Goal: Task Accomplishment & Management: Complete application form

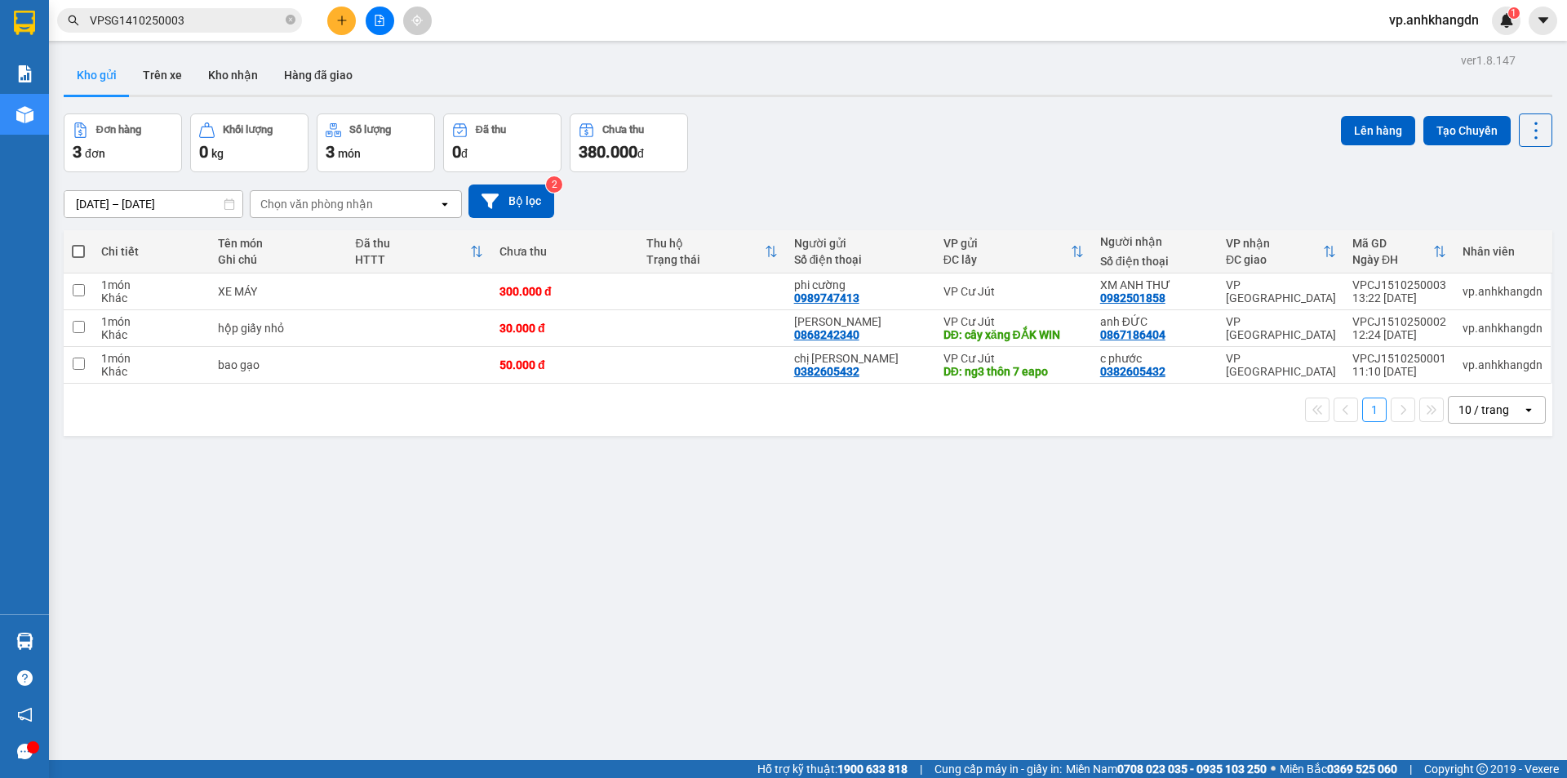
click at [339, 27] on button at bounding box center [341, 21] width 29 height 29
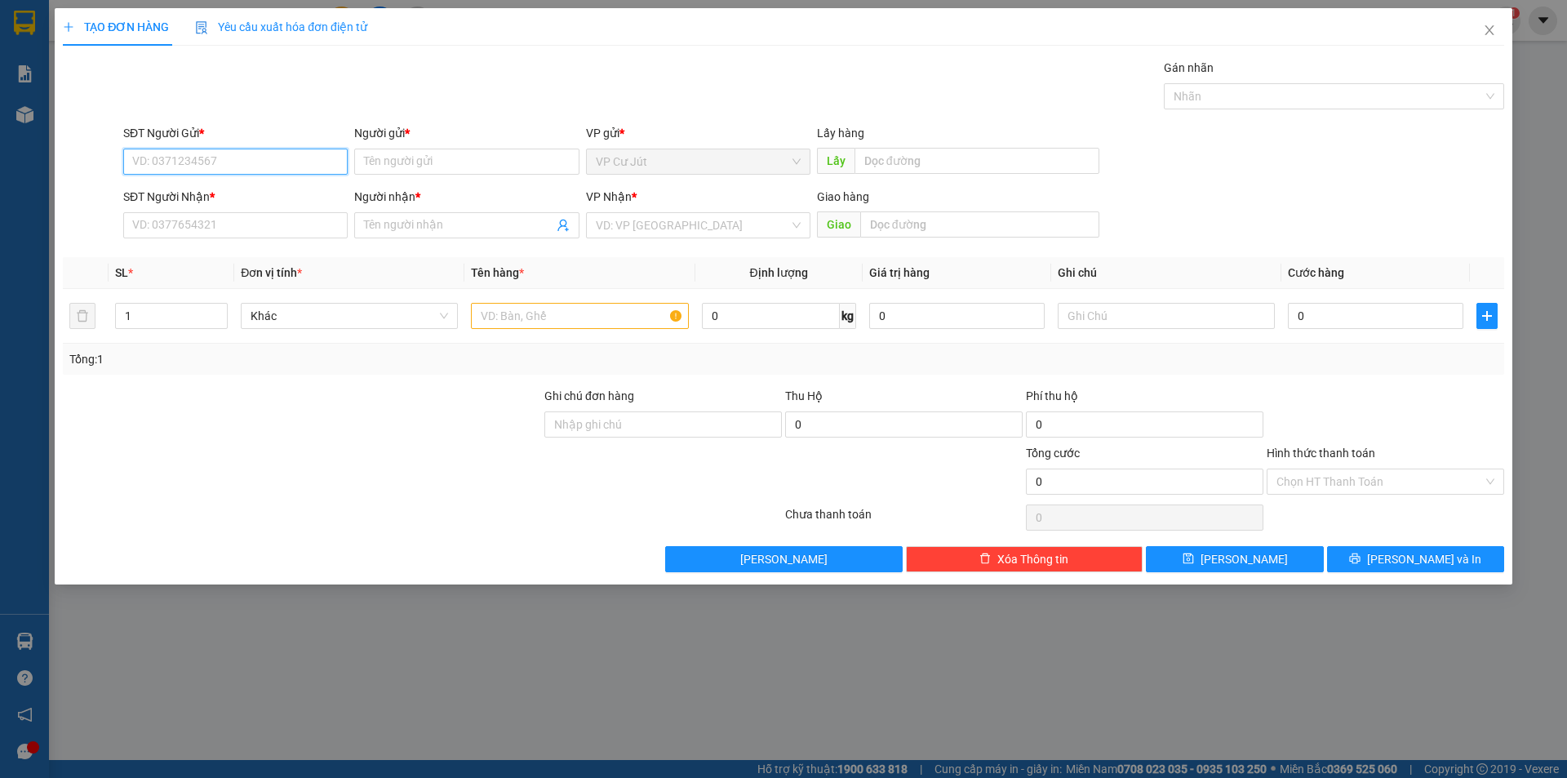
click at [222, 157] on input "SĐT Người Gửi *" at bounding box center [235, 162] width 224 height 26
type input "0984454274"
click at [216, 196] on div "0984454274 - cô tấm" at bounding box center [235, 194] width 205 height 18
type input "cô tấm"
type input "0972220505"
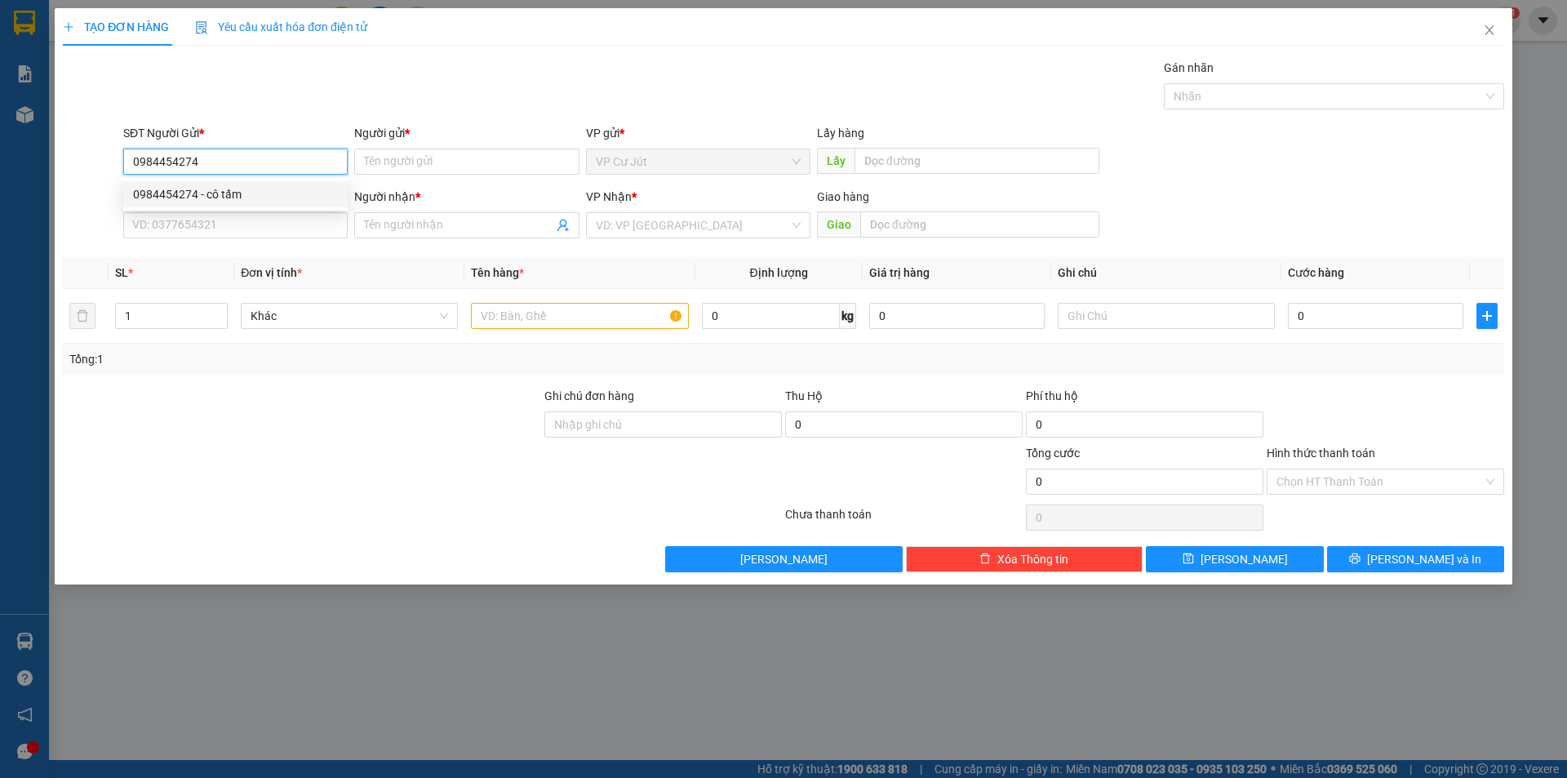
type input "cô luyến"
type input "jamila, khang điền, [GEOGRAPHIC_DATA], q9"
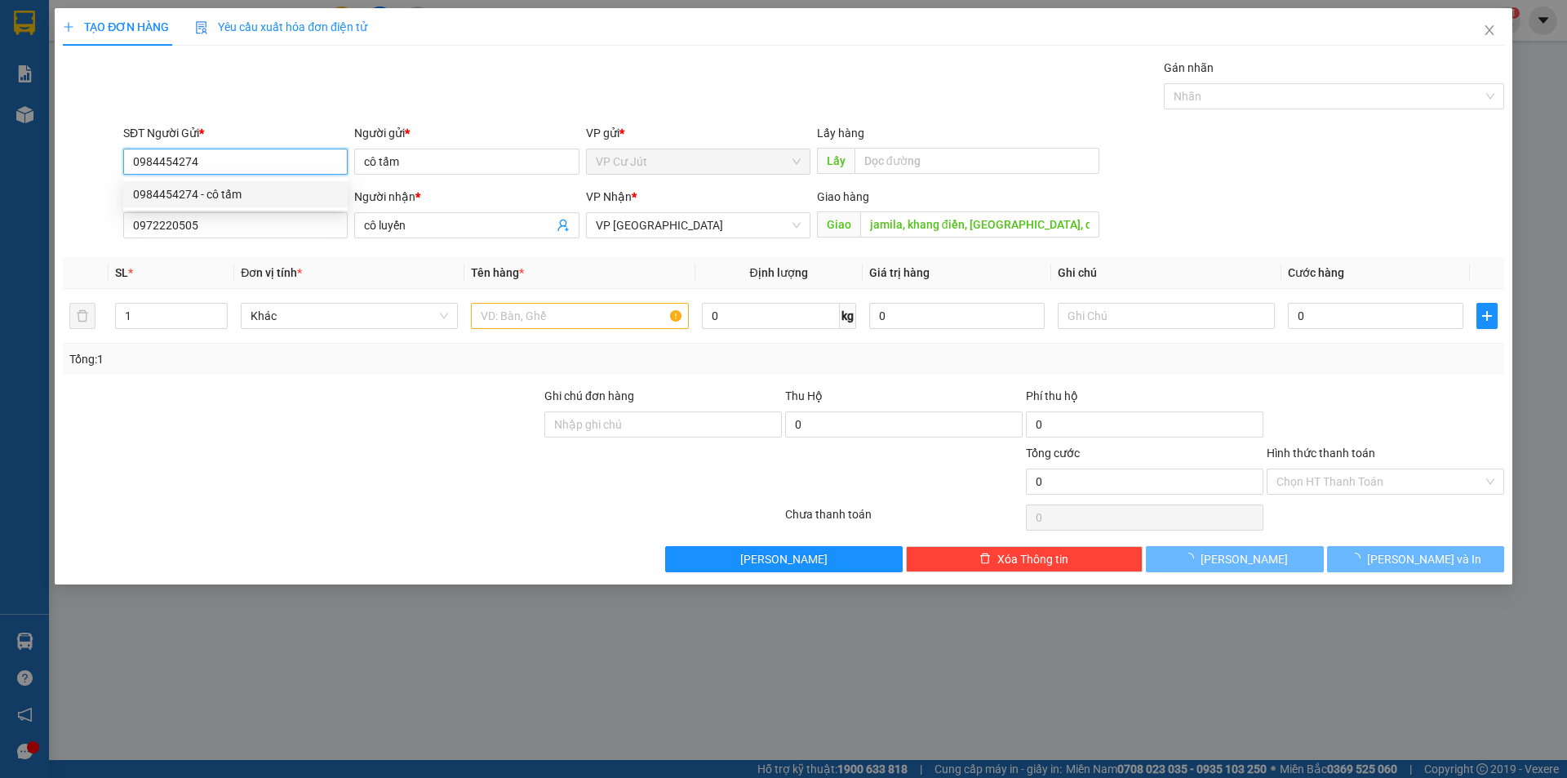
type input "80.000"
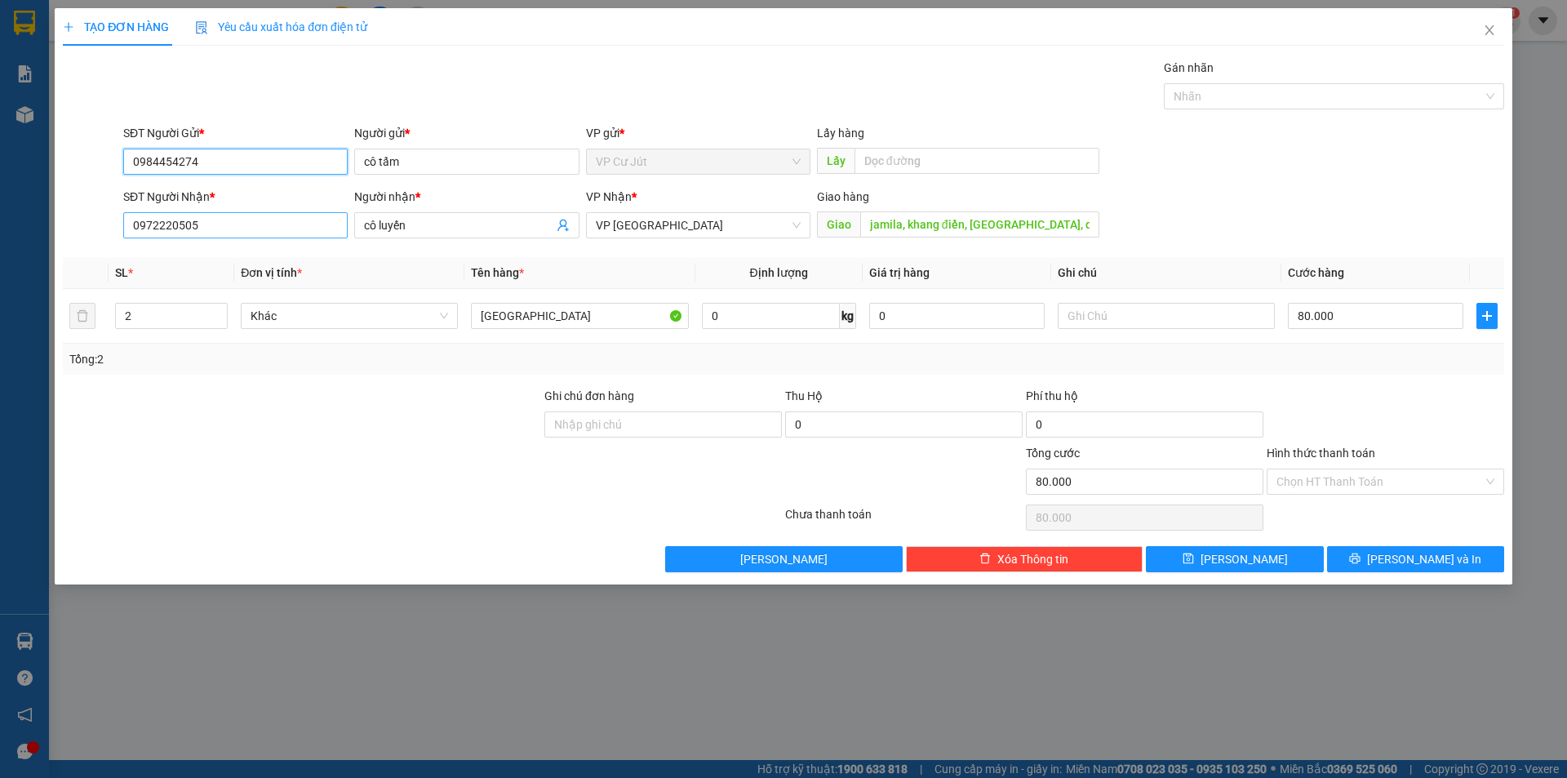
type input "0984454274"
click at [241, 227] on input "0972220505" at bounding box center [235, 225] width 224 height 26
type input "0974589163"
click at [435, 220] on input "cô luyến" at bounding box center [458, 225] width 188 height 18
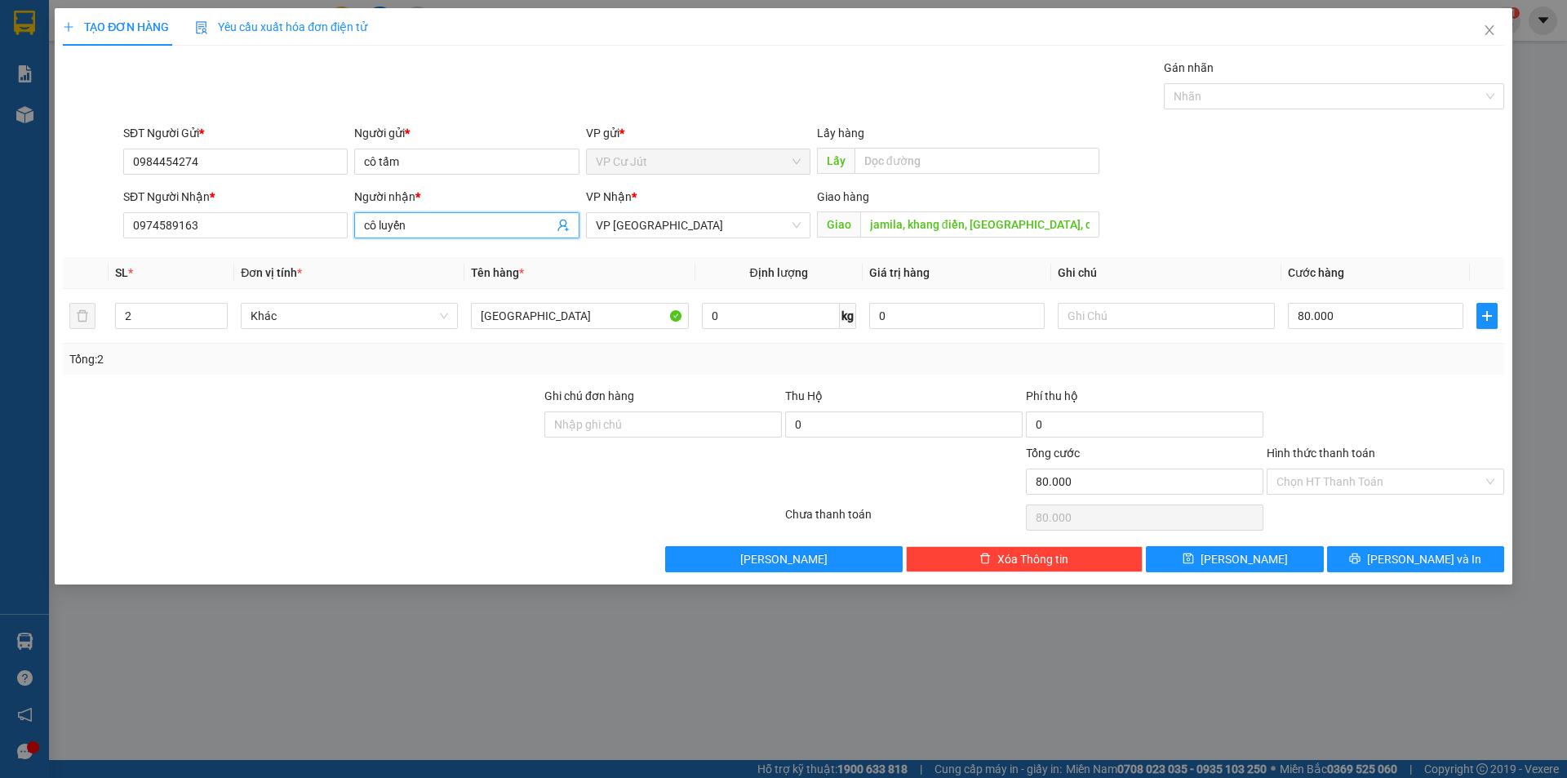
click at [435, 220] on input "cô luyến" at bounding box center [458, 225] width 188 height 18
type input "c"
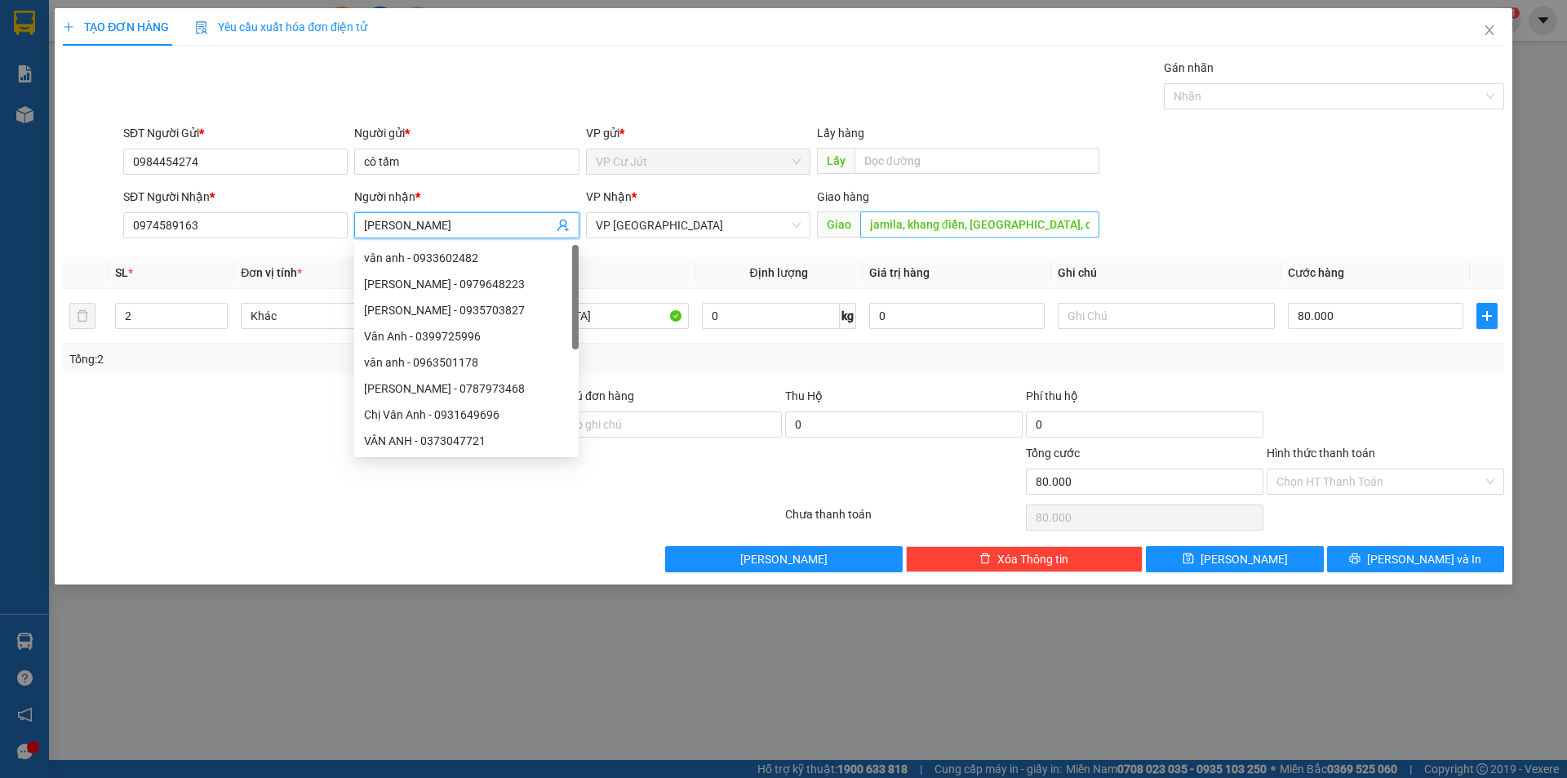
type input "[PERSON_NAME]"
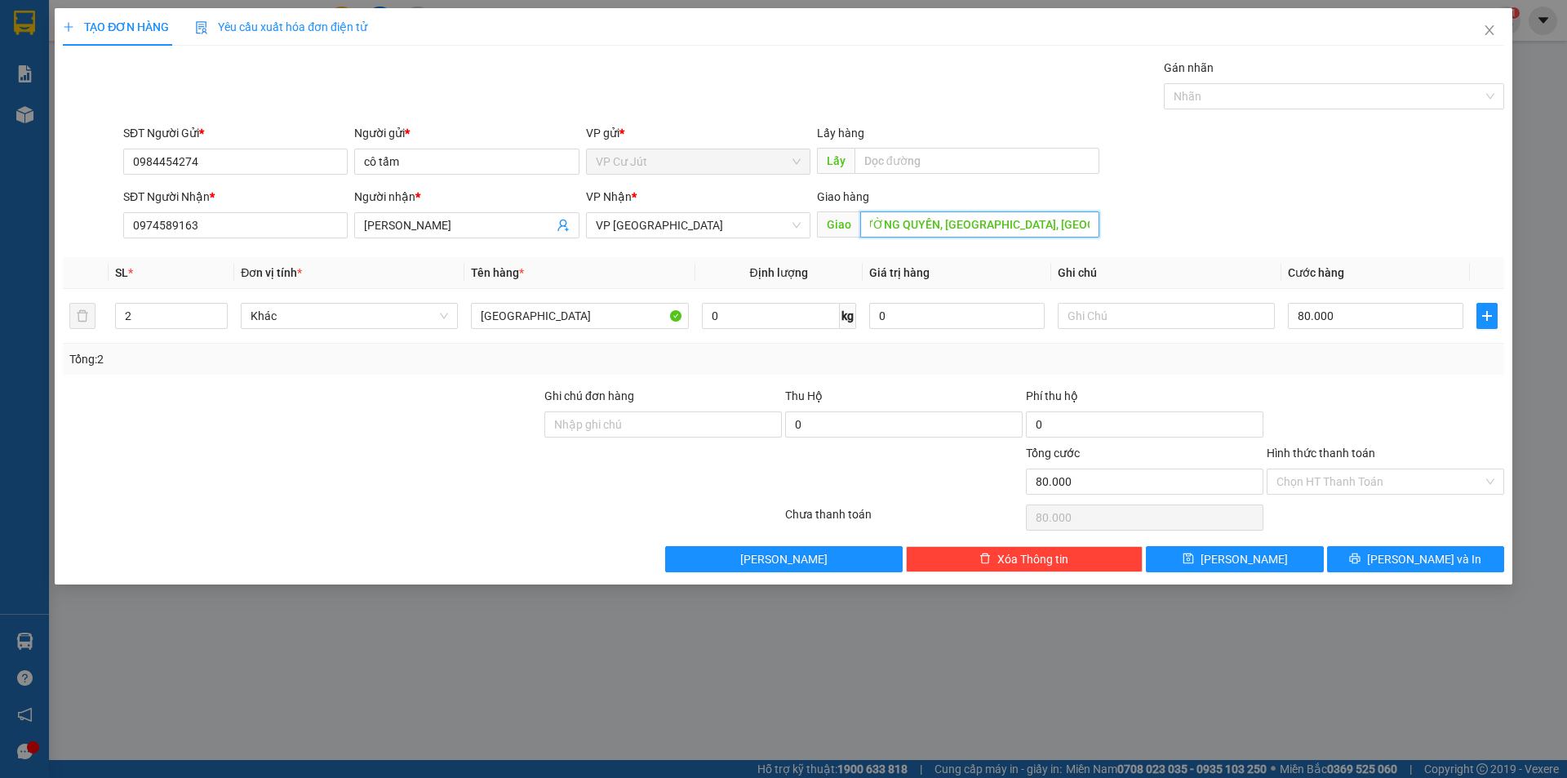
scroll to position [0, 47]
type input "09 TRƯỜNG QUYỀN, [GEOGRAPHIC_DATA], [GEOGRAPHIC_DATA]"
click at [152, 310] on input "2" at bounding box center [171, 316] width 111 height 24
type input "1"
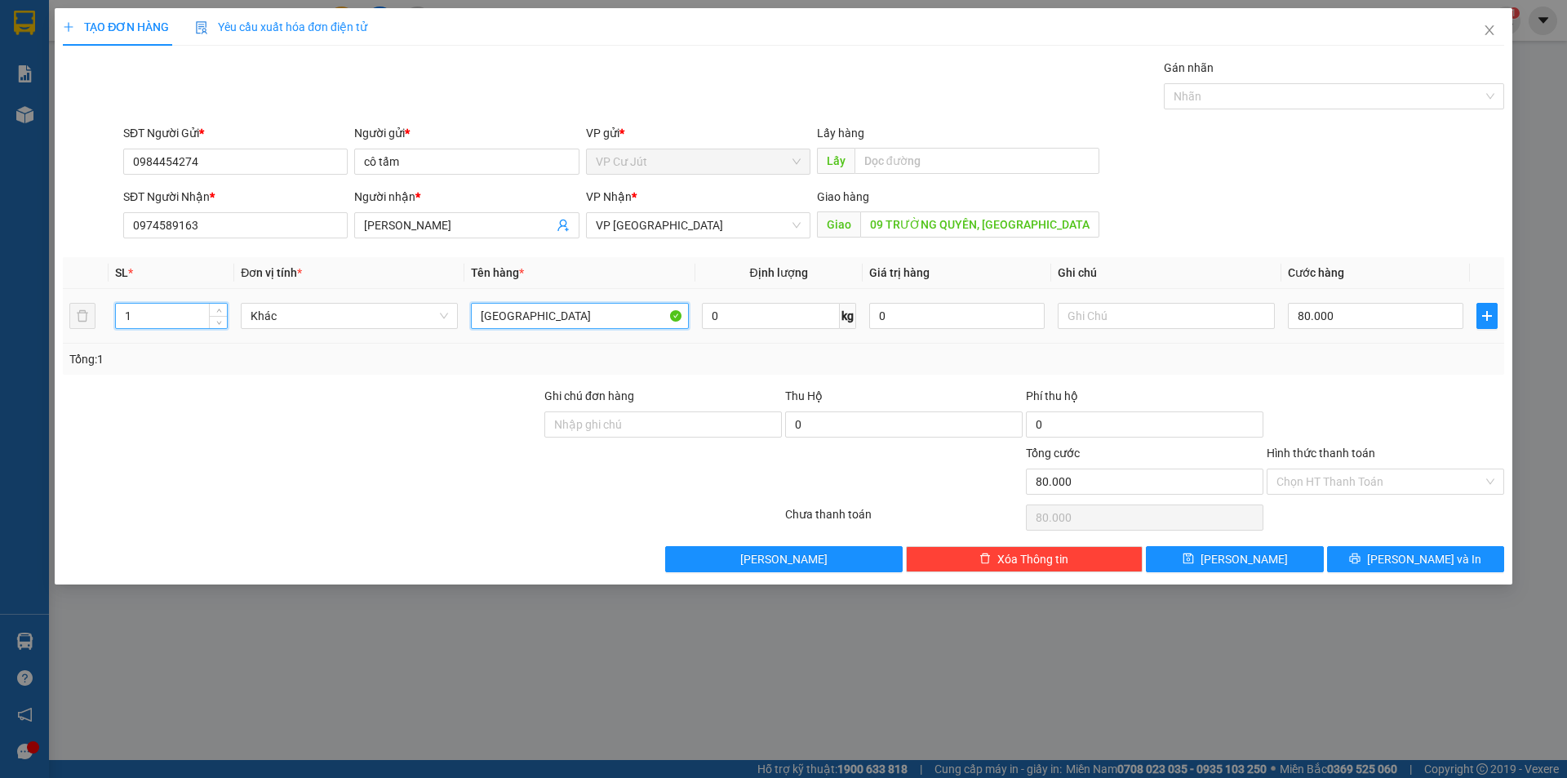
click at [511, 316] on input "[GEOGRAPHIC_DATA]" at bounding box center [579, 316] width 217 height 26
type input "TG"
click at [1331, 308] on input "80.000" at bounding box center [1375, 316] width 175 height 26
click at [1156, 308] on input "text" at bounding box center [1166, 316] width 217 height 26
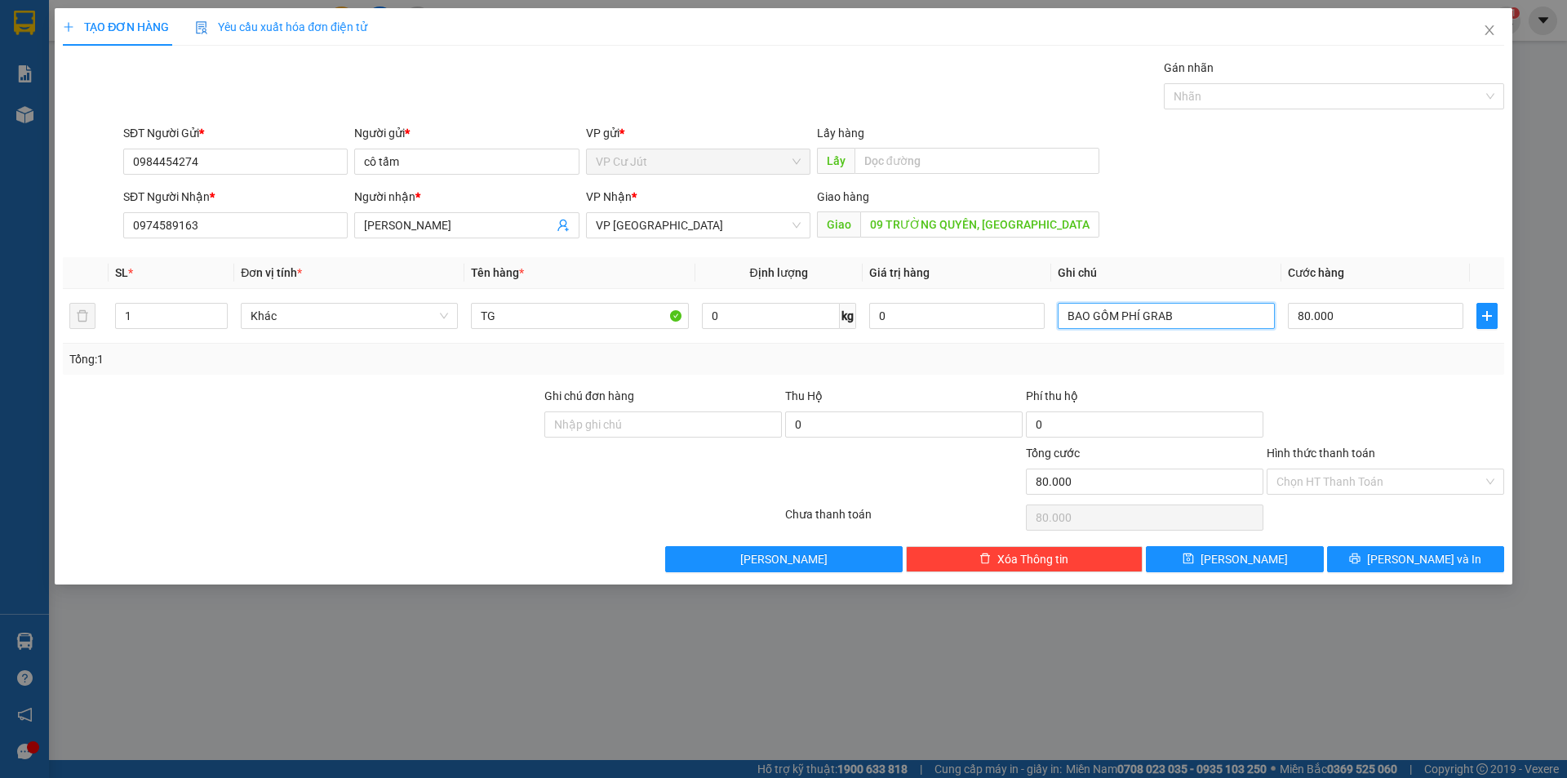
type input "BAO GỒM PHÍ GRAB"
click at [1340, 396] on div at bounding box center [1385, 415] width 241 height 57
click at [1421, 554] on span "[PERSON_NAME] và In" at bounding box center [1424, 559] width 114 height 18
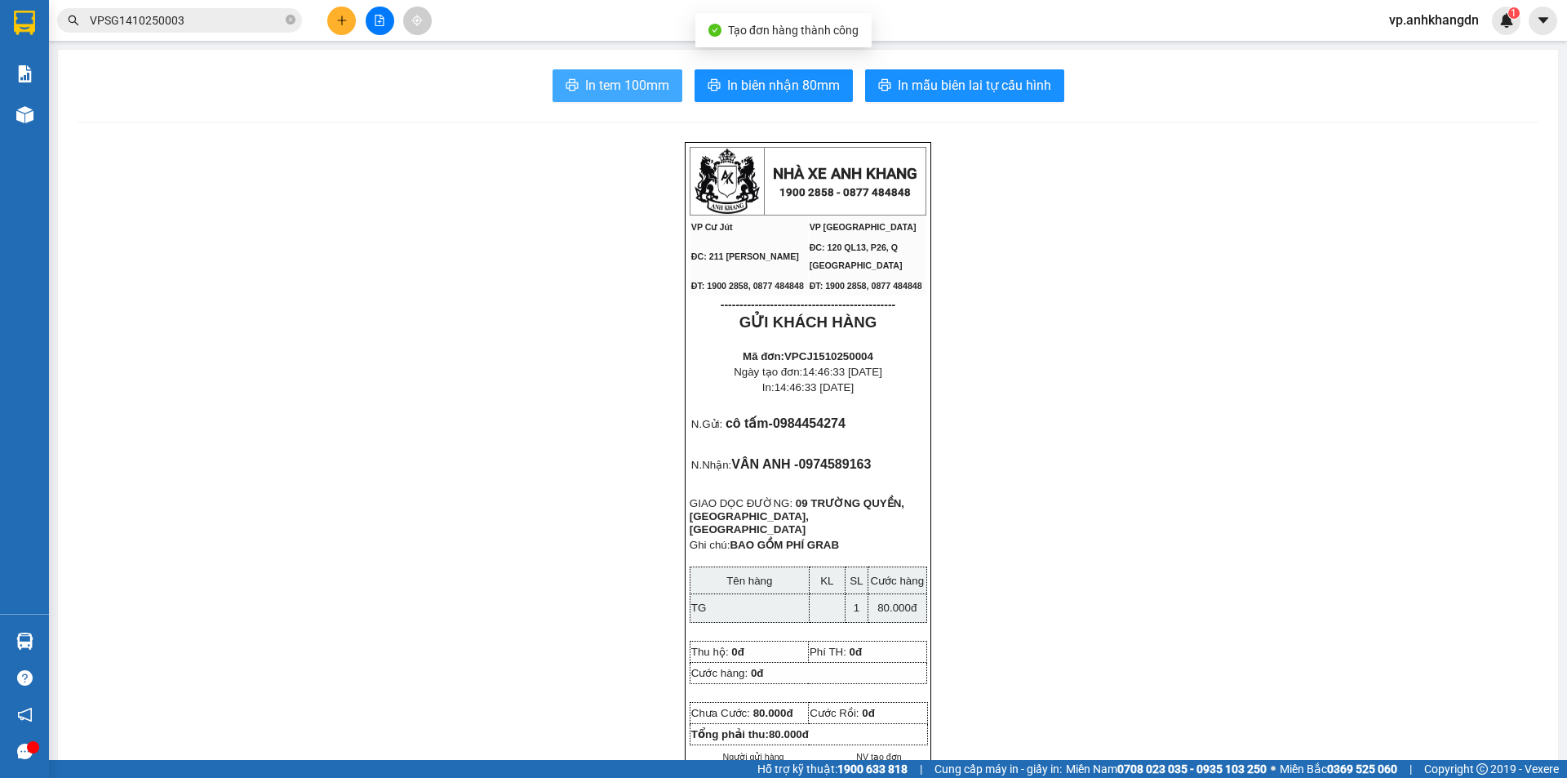
click at [672, 95] on button "In tem 100mm" at bounding box center [617, 85] width 130 height 33
